Goal: Find specific page/section: Find specific page/section

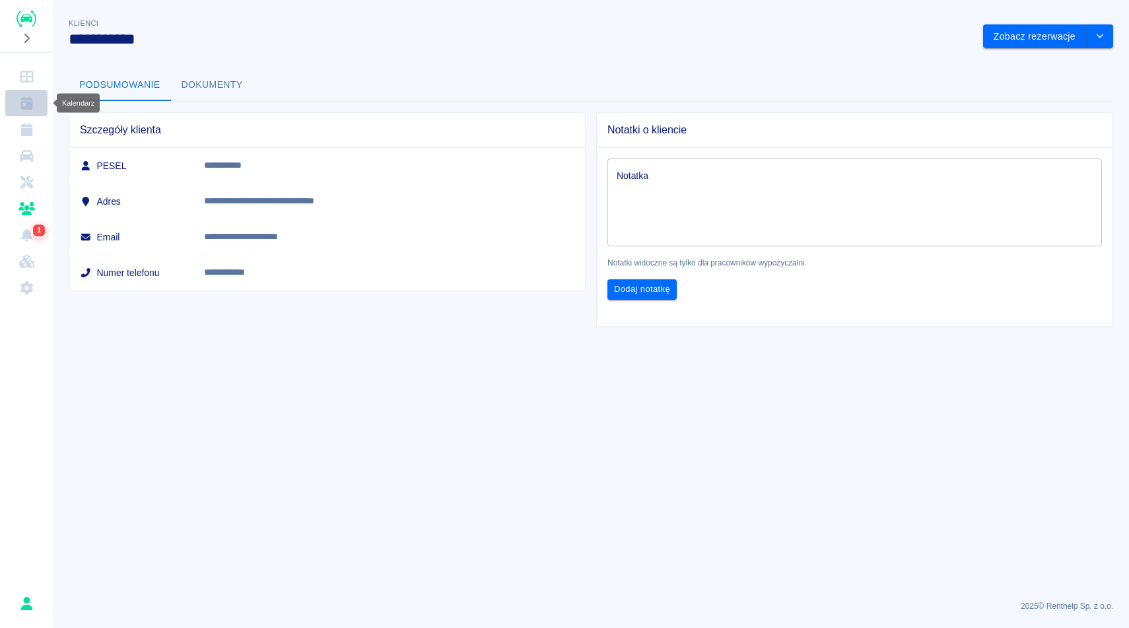
click at [34, 112] on link "Kalendarz" at bounding box center [26, 103] width 42 height 26
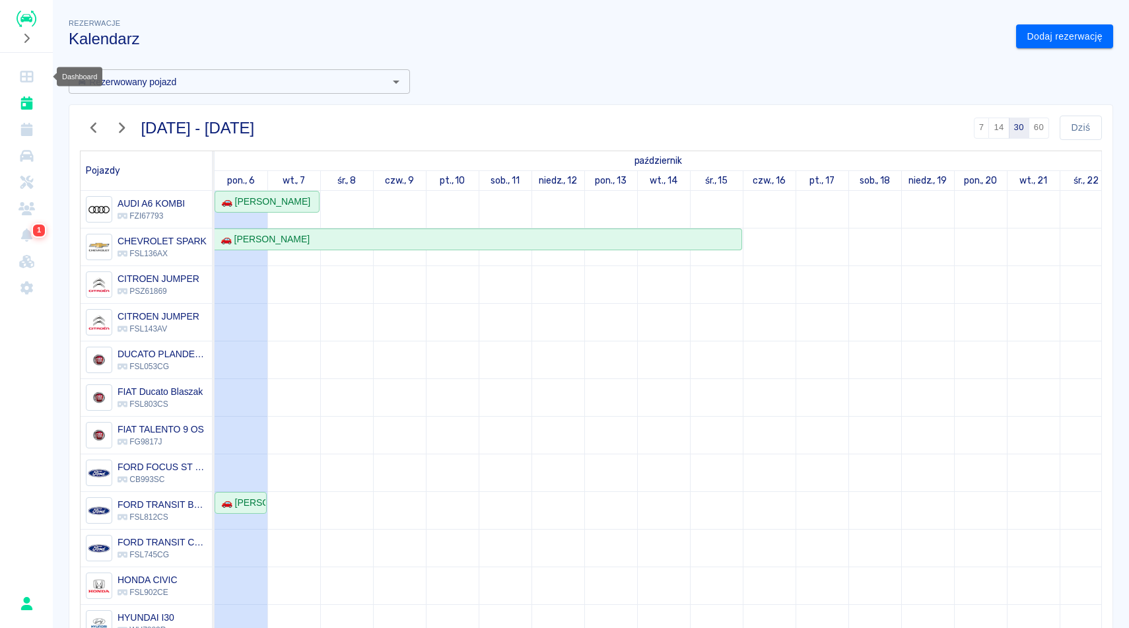
click at [20, 86] on link "Dashboard" at bounding box center [26, 76] width 42 height 26
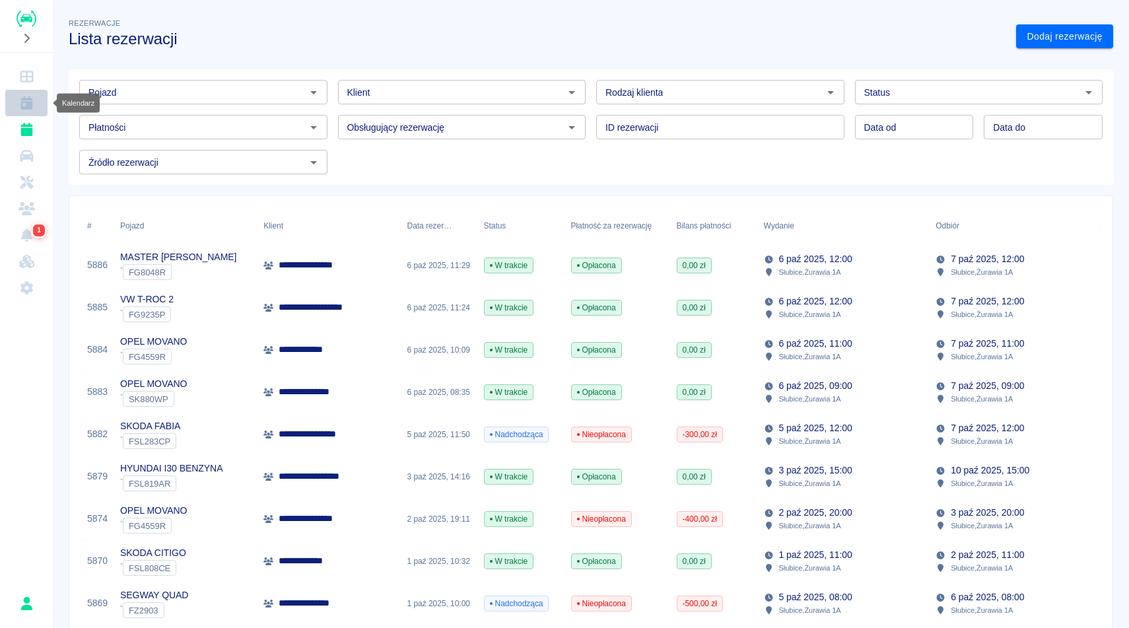
click at [26, 102] on icon "Kalendarz" at bounding box center [26, 102] width 12 height 13
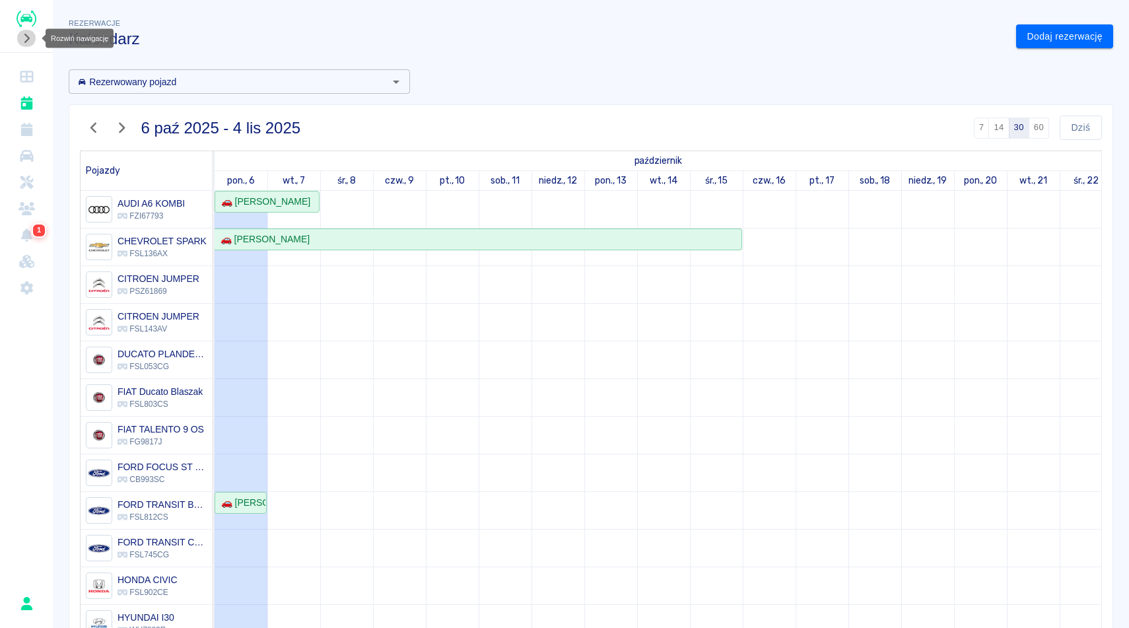
click at [30, 46] on button "Rozwiń nawigację" at bounding box center [27, 38] width 20 height 17
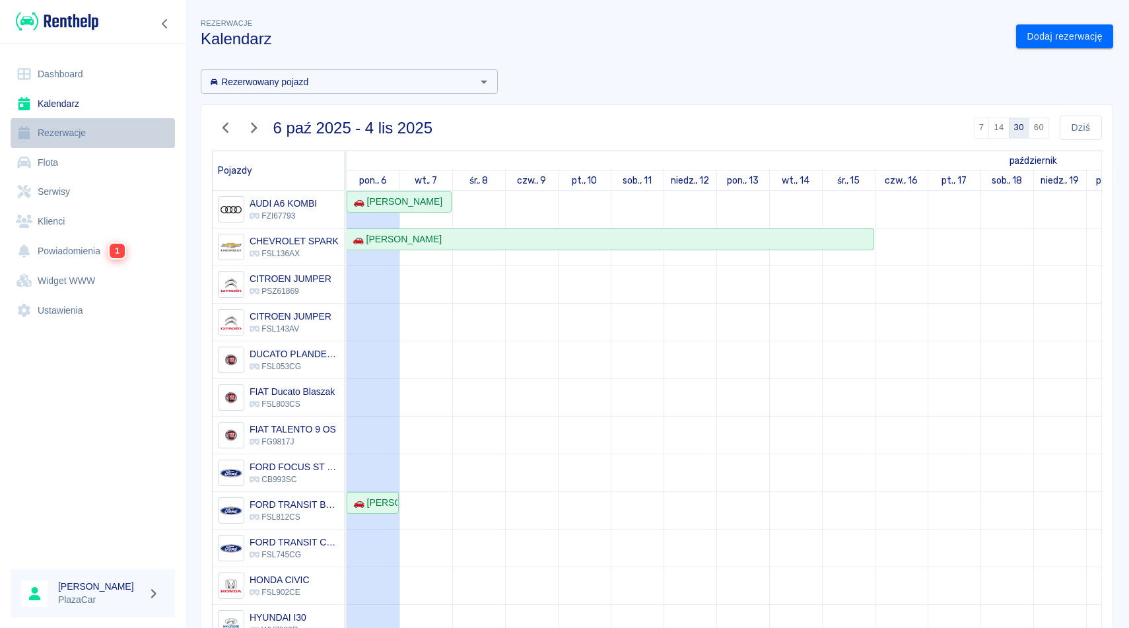
click at [55, 131] on link "Rezerwacje" at bounding box center [93, 133] width 164 height 30
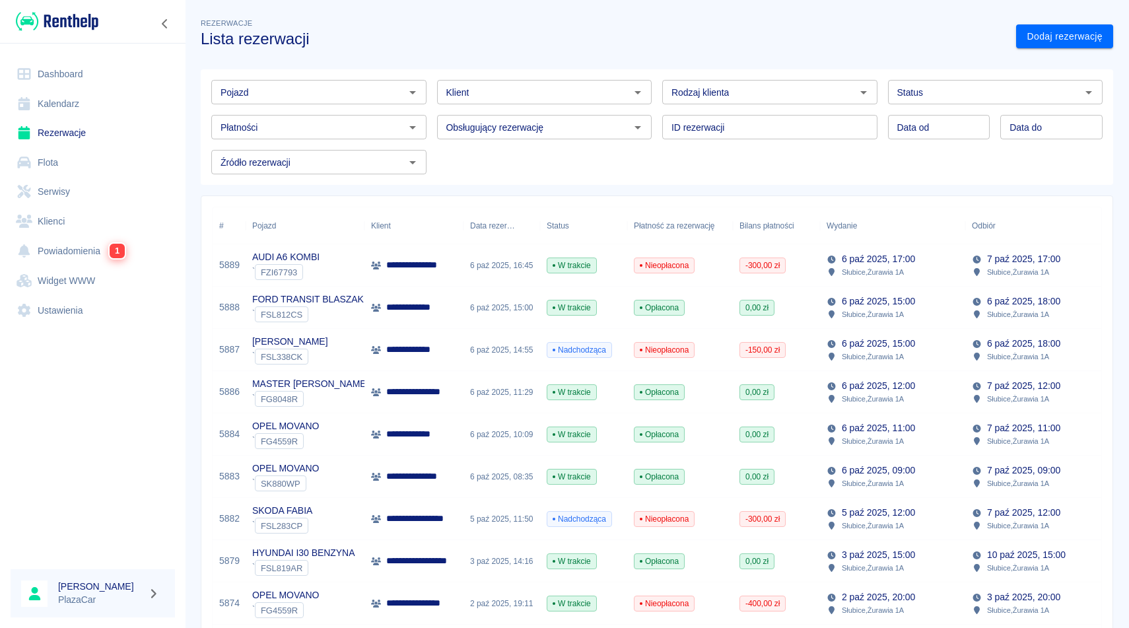
click at [345, 81] on div "Pojazd" at bounding box center [318, 92] width 215 height 24
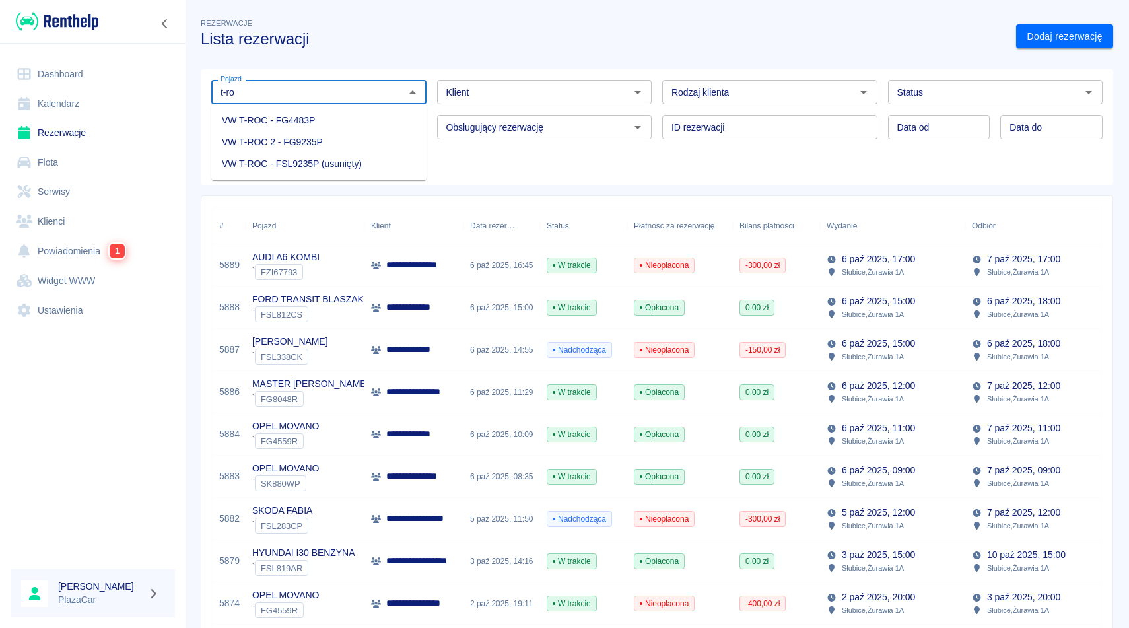
click at [322, 139] on li "VW T-ROC 2 - FG9235P" at bounding box center [318, 142] width 215 height 22
type input "VW T-ROC 2 - FG9235P"
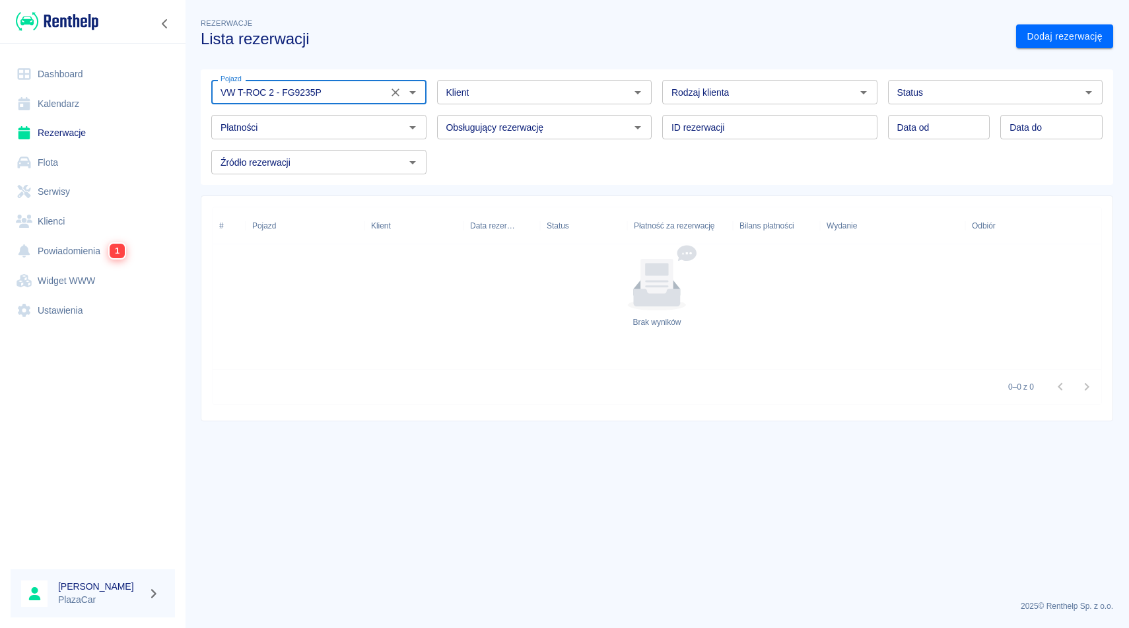
click at [399, 93] on icon "Wyczyść" at bounding box center [395, 92] width 13 height 13
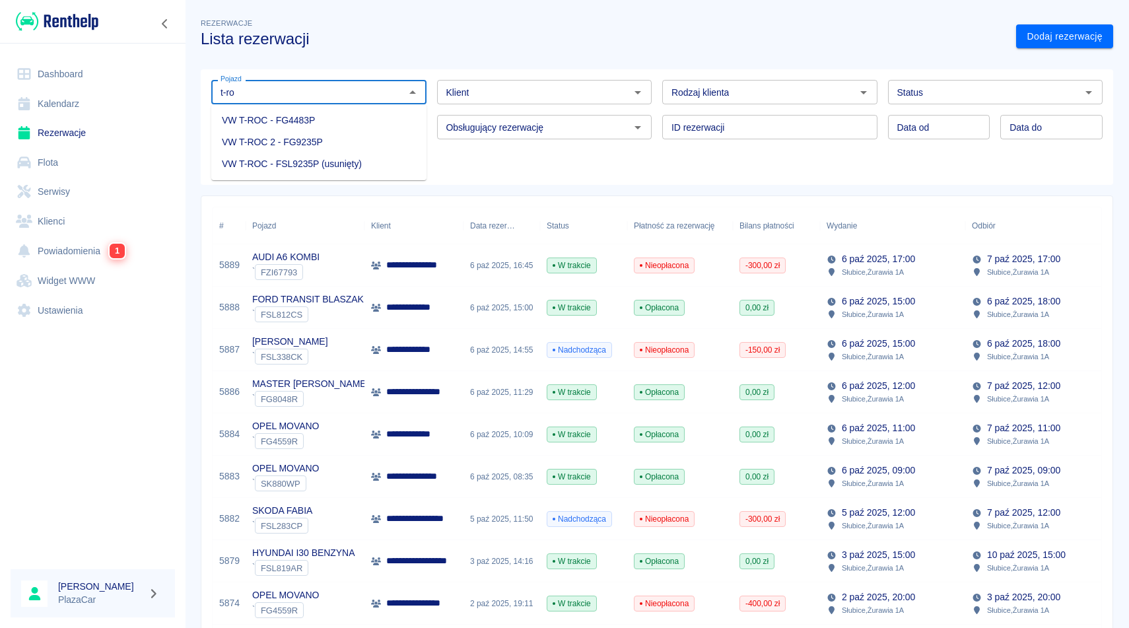
click at [384, 128] on li "VW T-ROC - FG4483P" at bounding box center [318, 121] width 215 height 22
type input "VW T-ROC - FG4483P"
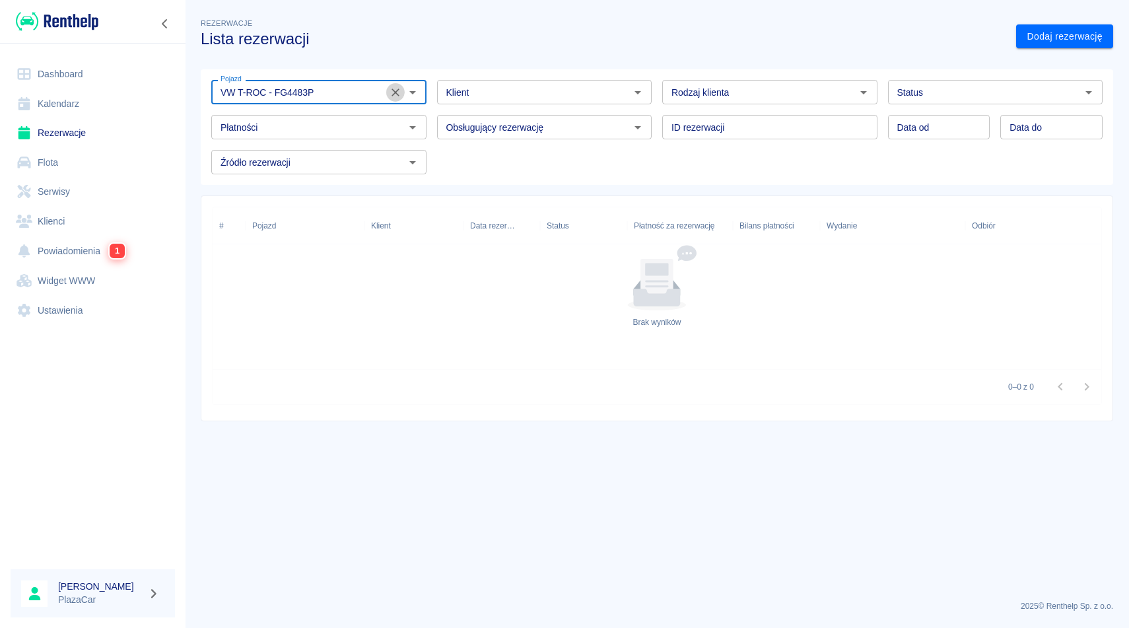
click at [393, 93] on icon "Wyczyść" at bounding box center [395, 92] width 8 height 8
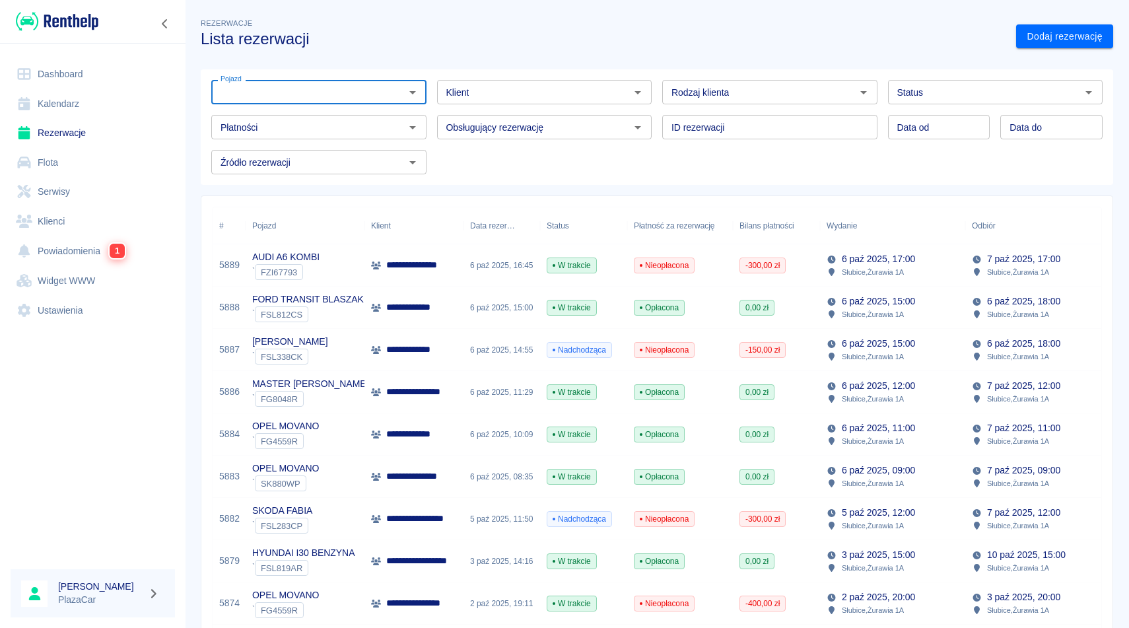
click at [330, 78] on div "Pojazd Pojazd" at bounding box center [314, 86] width 226 height 35
click at [335, 74] on div "Pojazd Pojazd" at bounding box center [314, 86] width 226 height 35
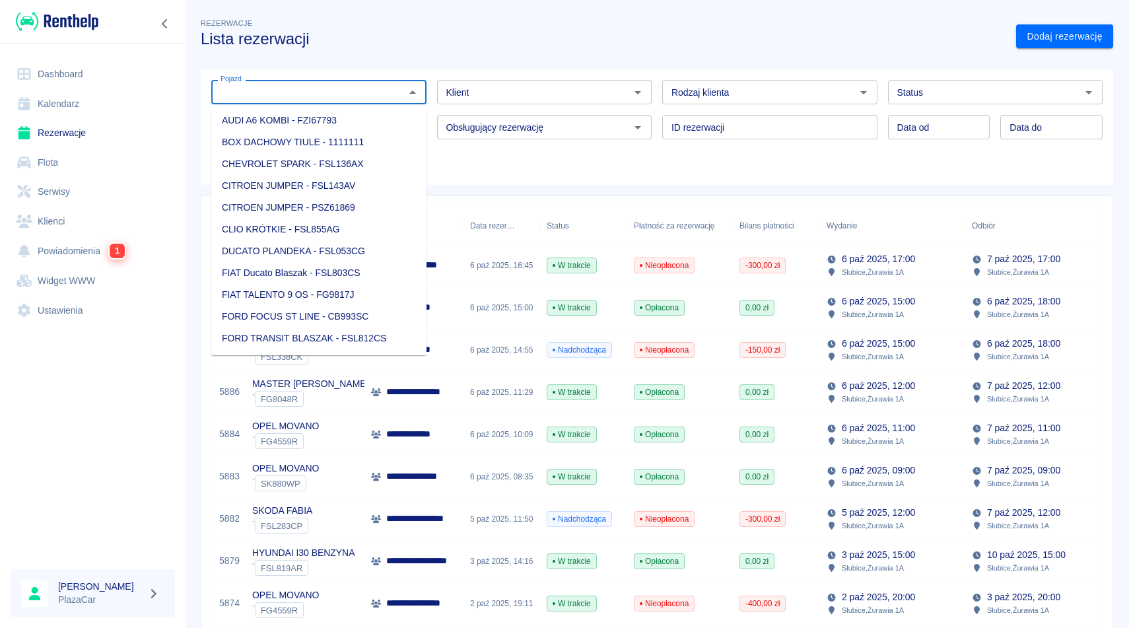
click at [335, 98] on input "Pojazd" at bounding box center [308, 92] width 186 height 17
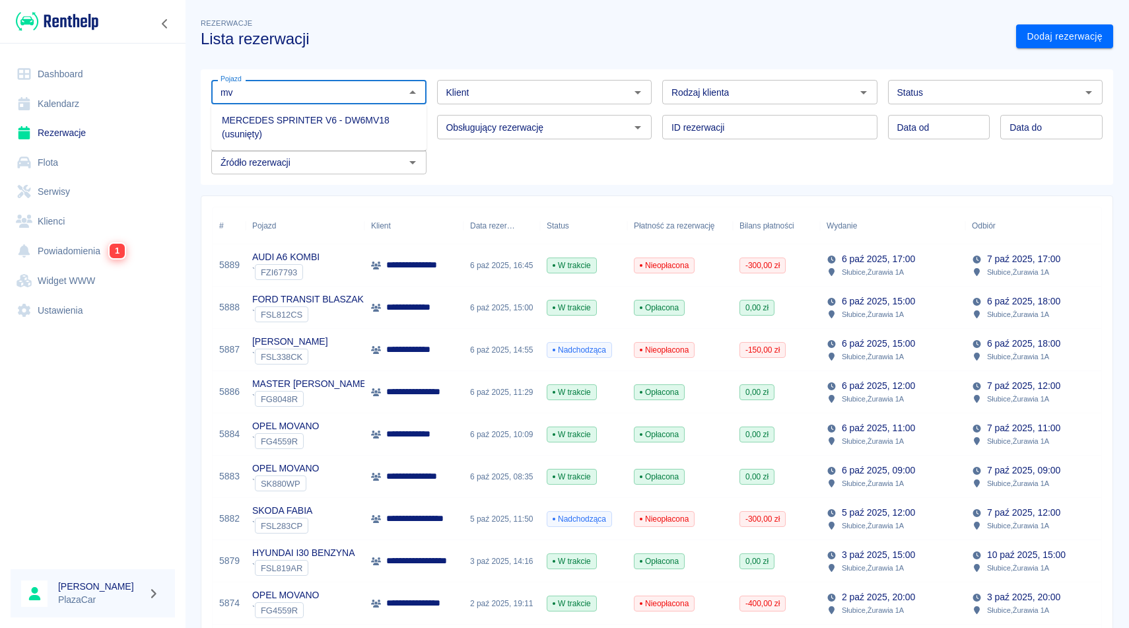
type input "m"
type input "o"
click at [325, 146] on li "OPEL MOVANO - SK880WP" at bounding box center [318, 142] width 215 height 22
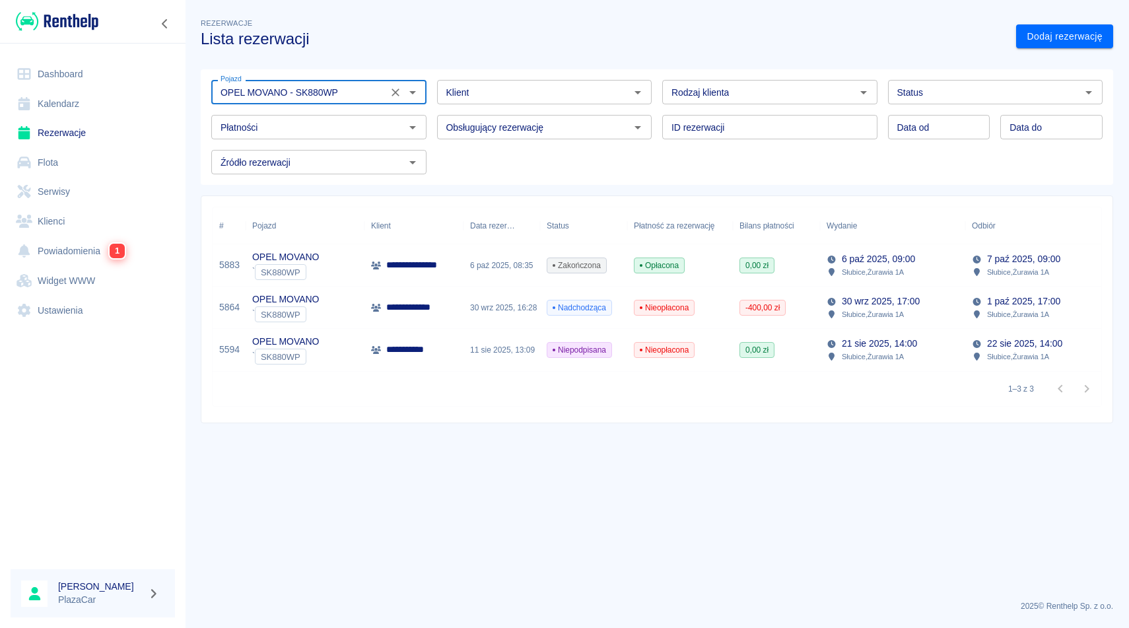
type input "OPEL MOVANO - SK880WP"
click at [368, 259] on div "**********" at bounding box center [413, 265] width 99 height 42
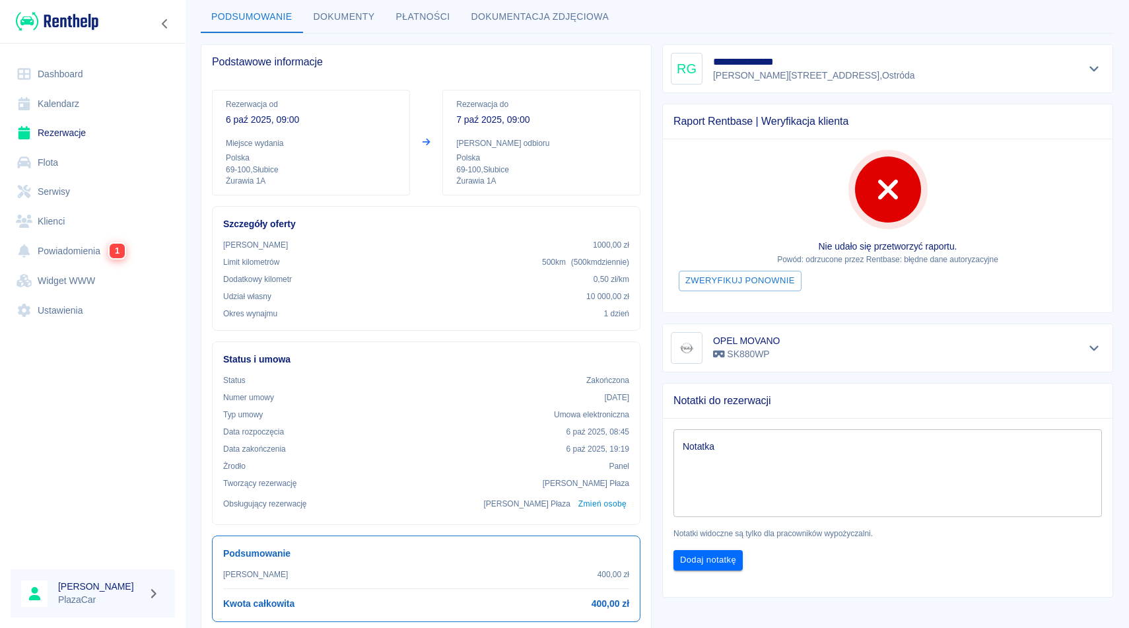
scroll to position [63, 0]
